Goal: Task Accomplishment & Management: Manage account settings

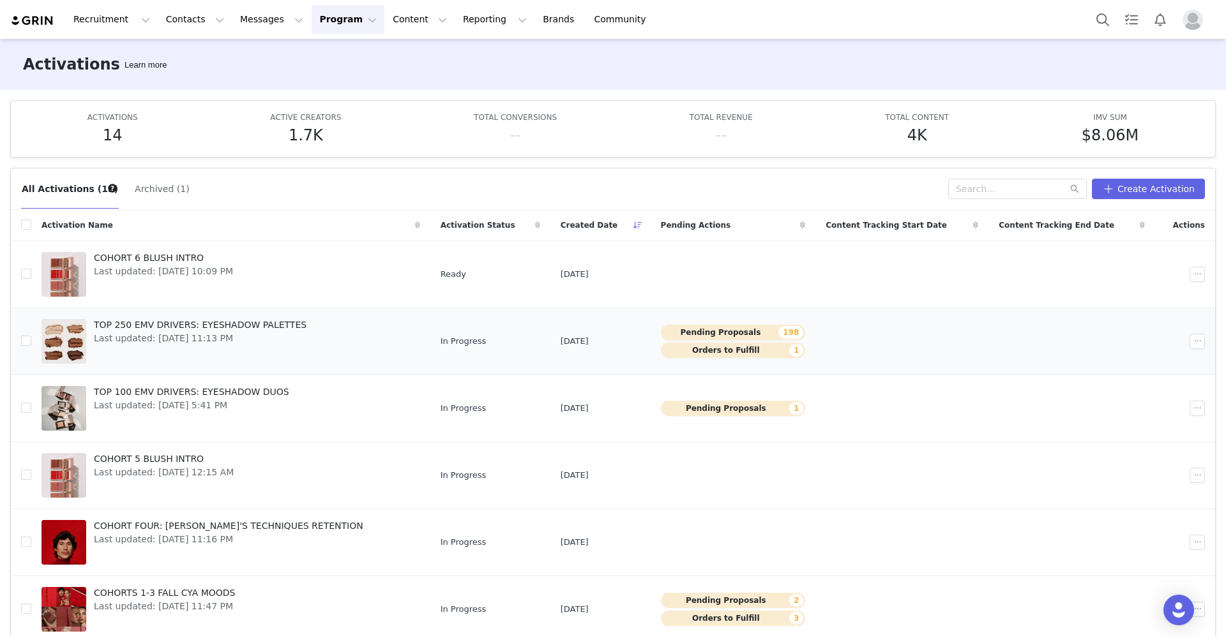
click at [691, 331] on button "Pending Proposals 198" at bounding box center [733, 332] width 145 height 15
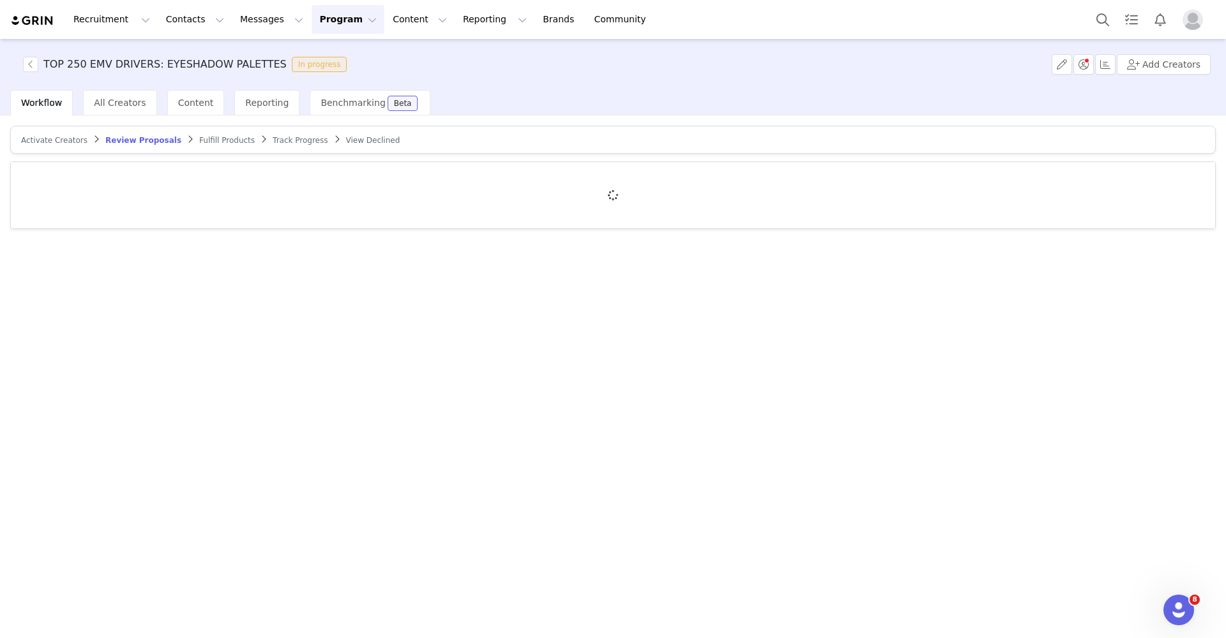
click at [48, 138] on span "Activate Creators" at bounding box center [54, 140] width 66 height 9
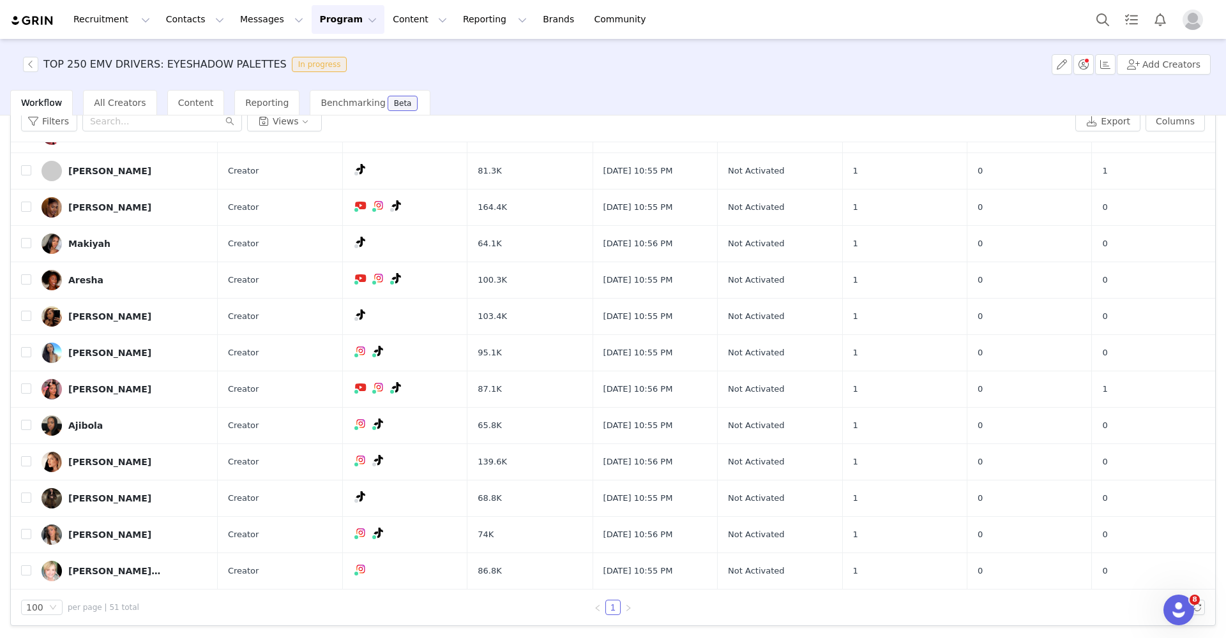
scroll to position [1439, 0]
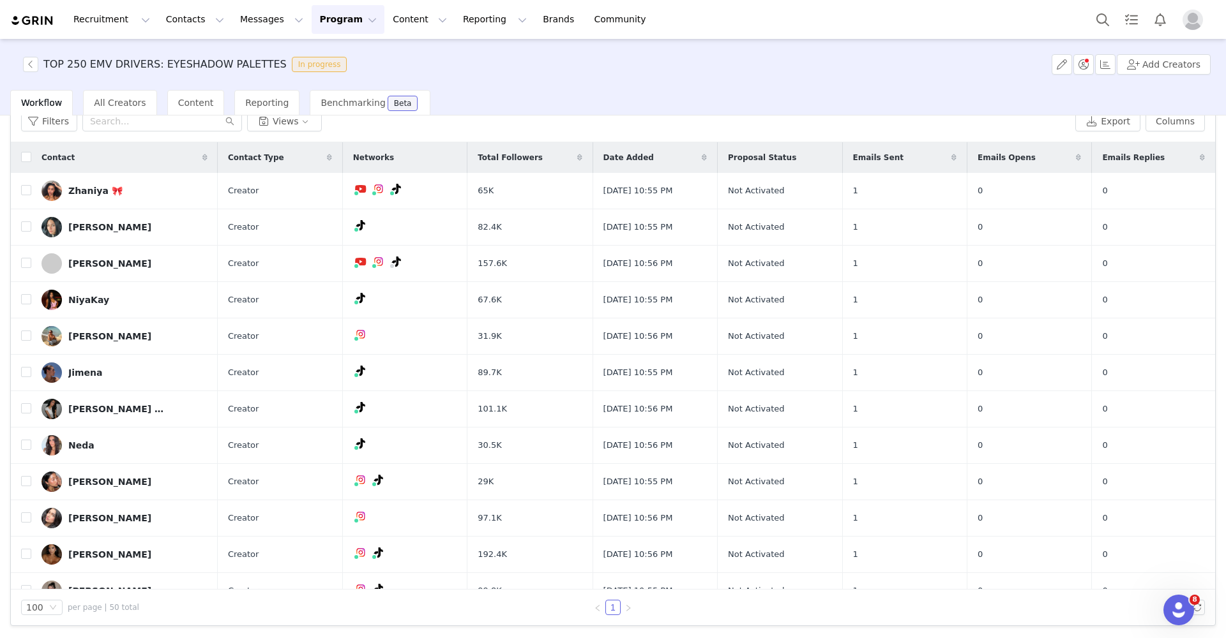
click at [1199, 158] on icon at bounding box center [1201, 158] width 5 height 8
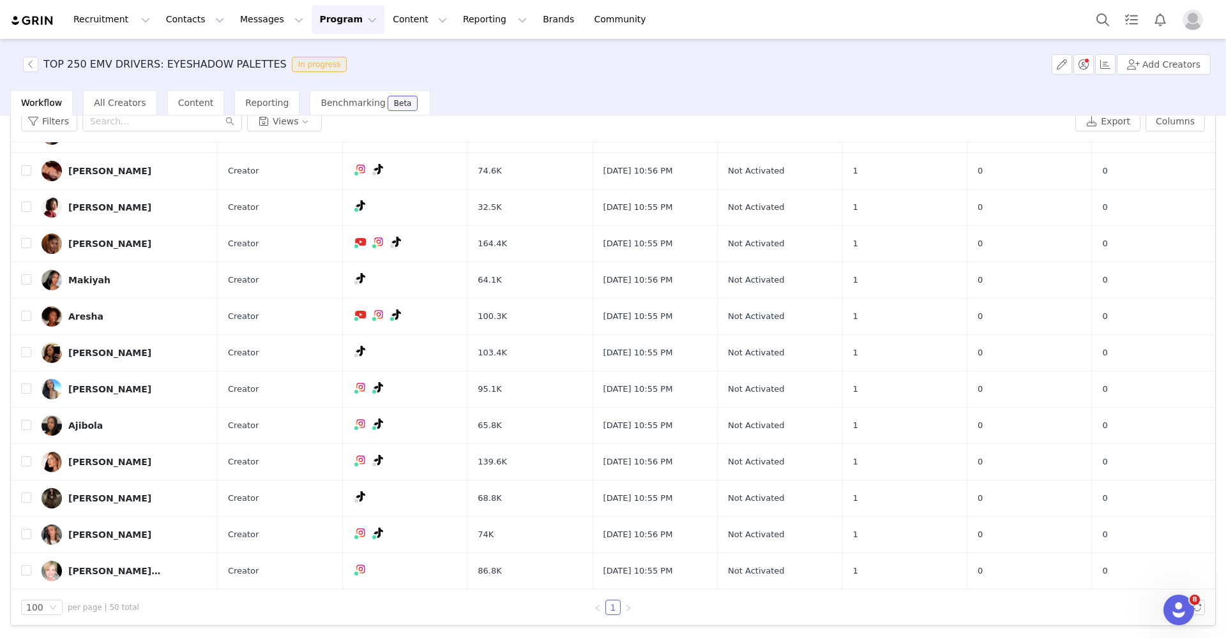
scroll to position [61, 0]
click at [330, 22] on button "Program Program" at bounding box center [347, 19] width 73 height 29
click at [331, 51] on p "Activations" at bounding box center [326, 56] width 49 height 13
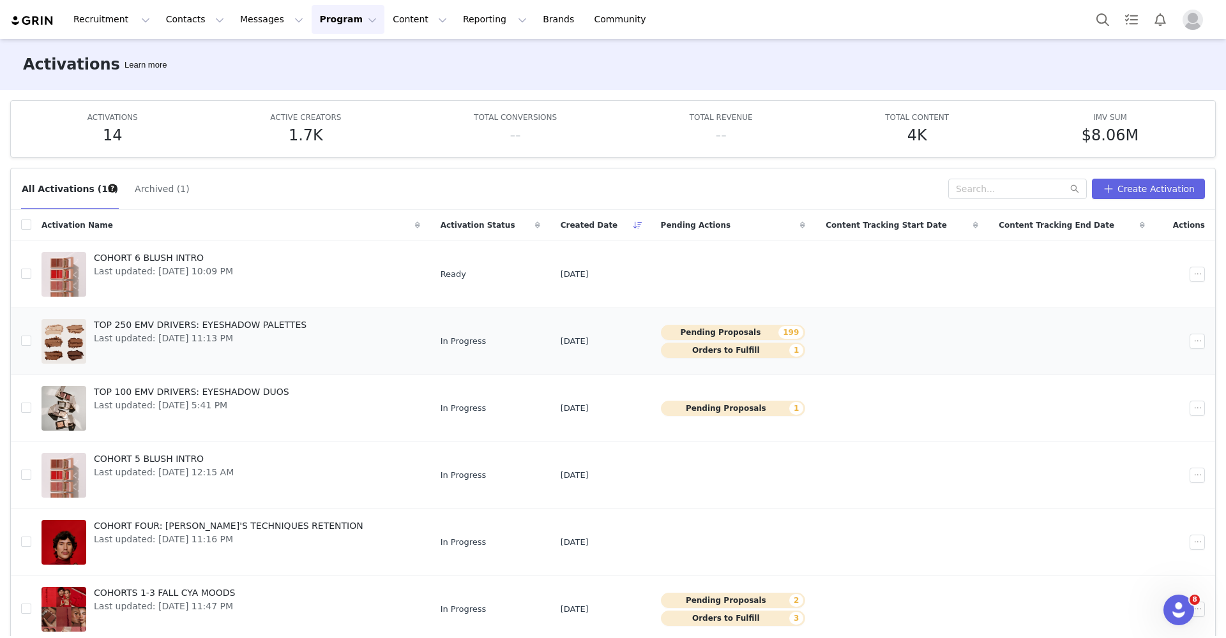
click at [688, 331] on button "Pending Proposals 199" at bounding box center [733, 332] width 145 height 15
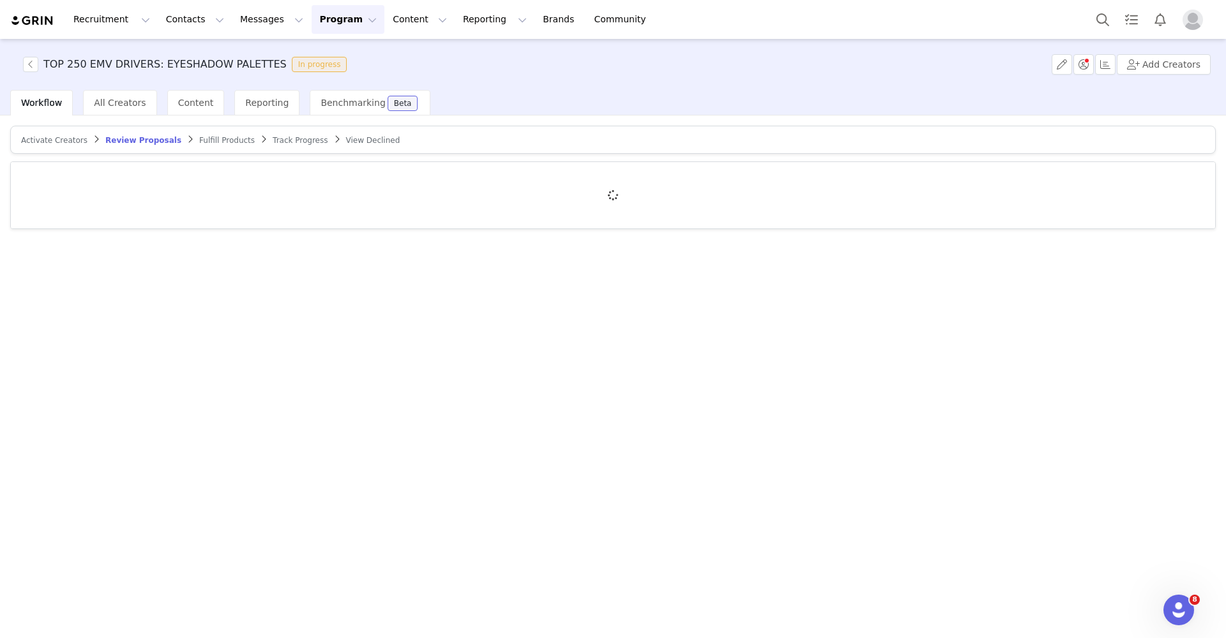
click at [66, 139] on span "Activate Creators" at bounding box center [54, 140] width 66 height 9
